Goal: Information Seeking & Learning: Learn about a topic

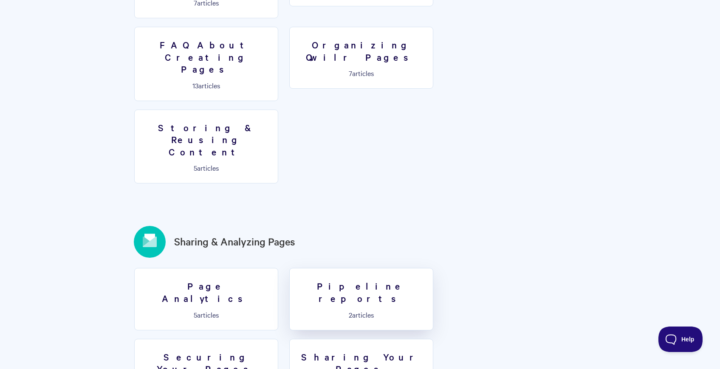
scroll to position [880, 0]
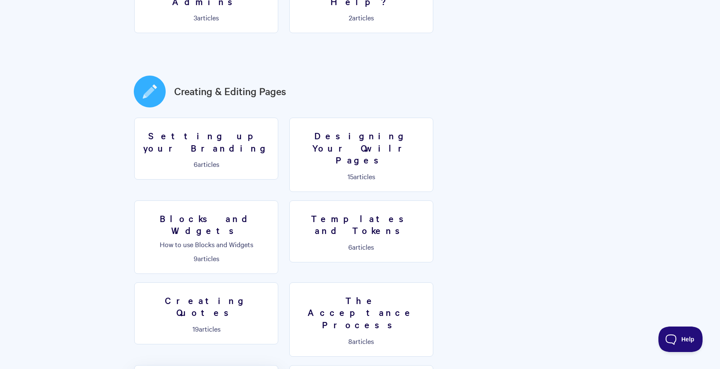
scroll to position [418, 0]
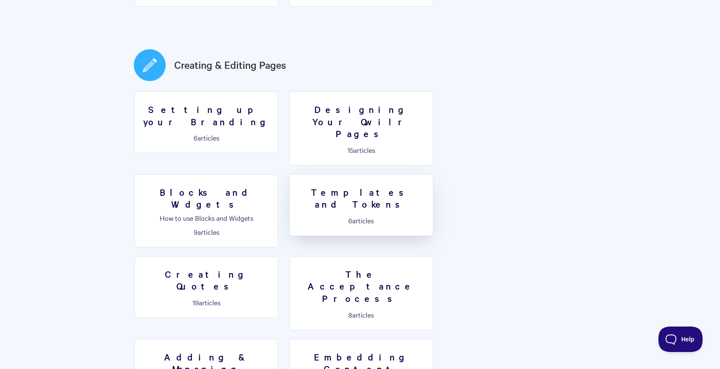
click at [295, 186] on h3 "Templates and Tokens" at bounding box center [361, 198] width 133 height 24
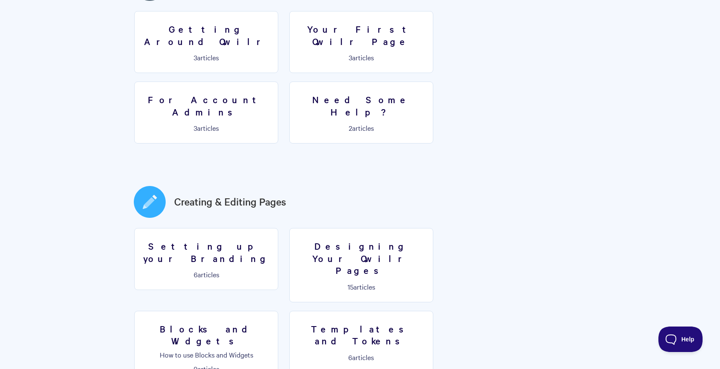
scroll to position [277, 0]
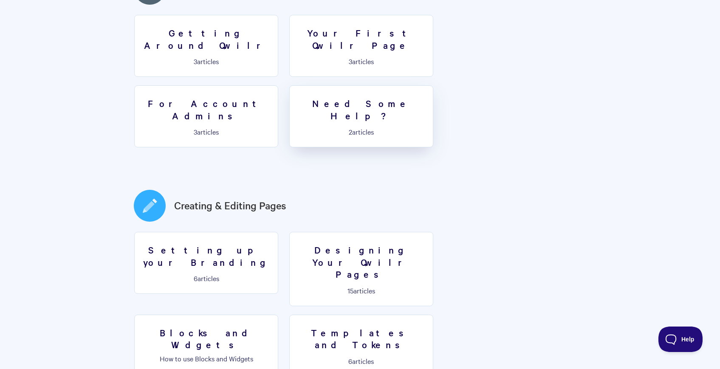
click at [295, 97] on h3 "Need Some Help?" at bounding box center [361, 109] width 133 height 24
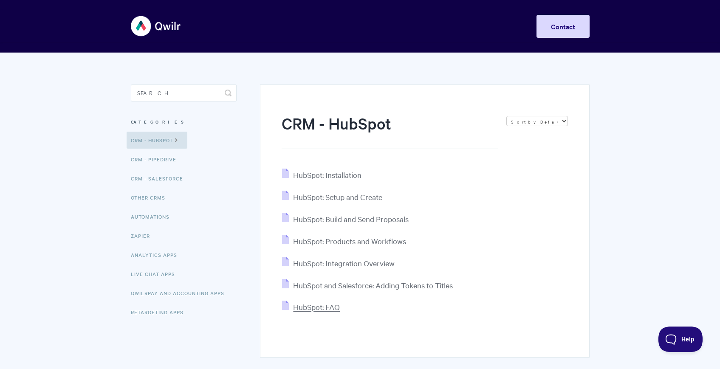
click at [315, 310] on span "HubSpot: FAQ" at bounding box center [316, 307] width 47 height 10
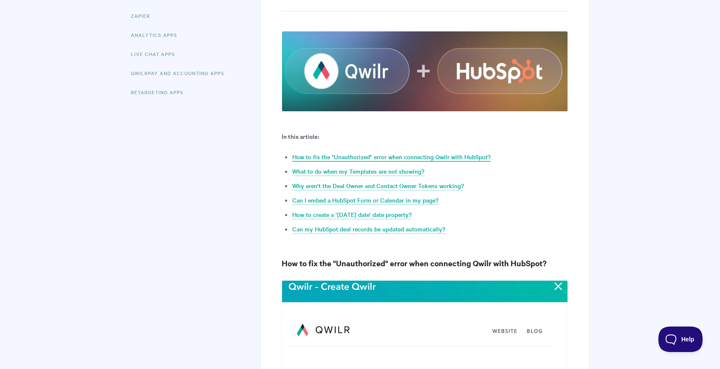
scroll to position [223, 0]
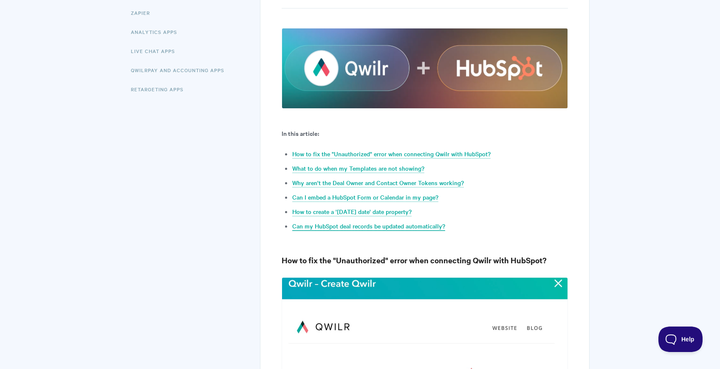
click at [419, 228] on link "Can my HubSpot deal records be updated automatically?" at bounding box center [368, 226] width 153 height 9
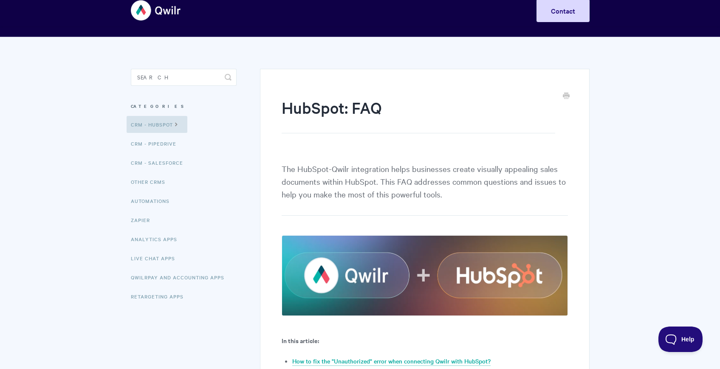
scroll to position [7, 0]
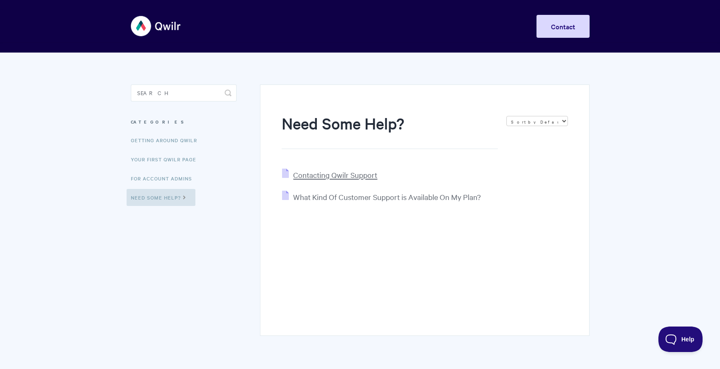
click at [344, 175] on span "Contacting Qwilr Support" at bounding box center [335, 175] width 84 height 10
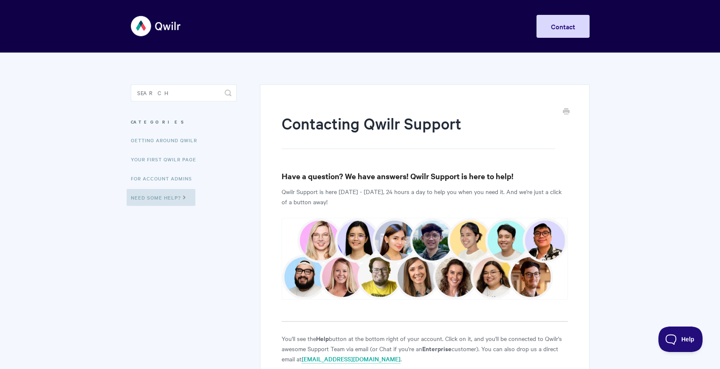
click at [149, 31] on img at bounding box center [156, 26] width 51 height 32
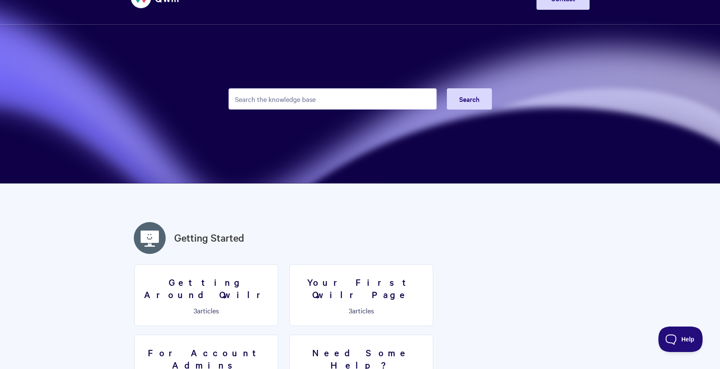
scroll to position [133, 0]
